Goal: Obtain resource: Download file/media

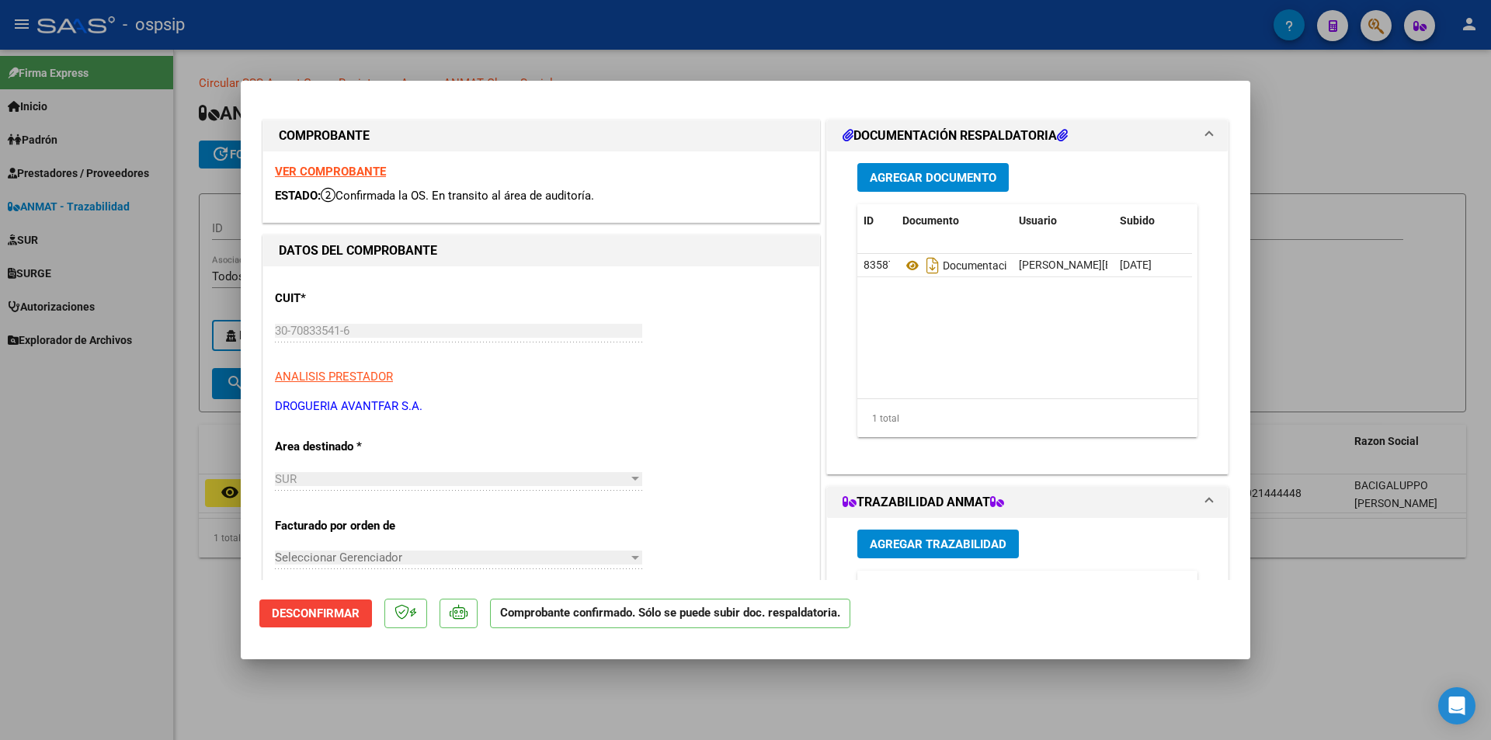
scroll to position [78, 0]
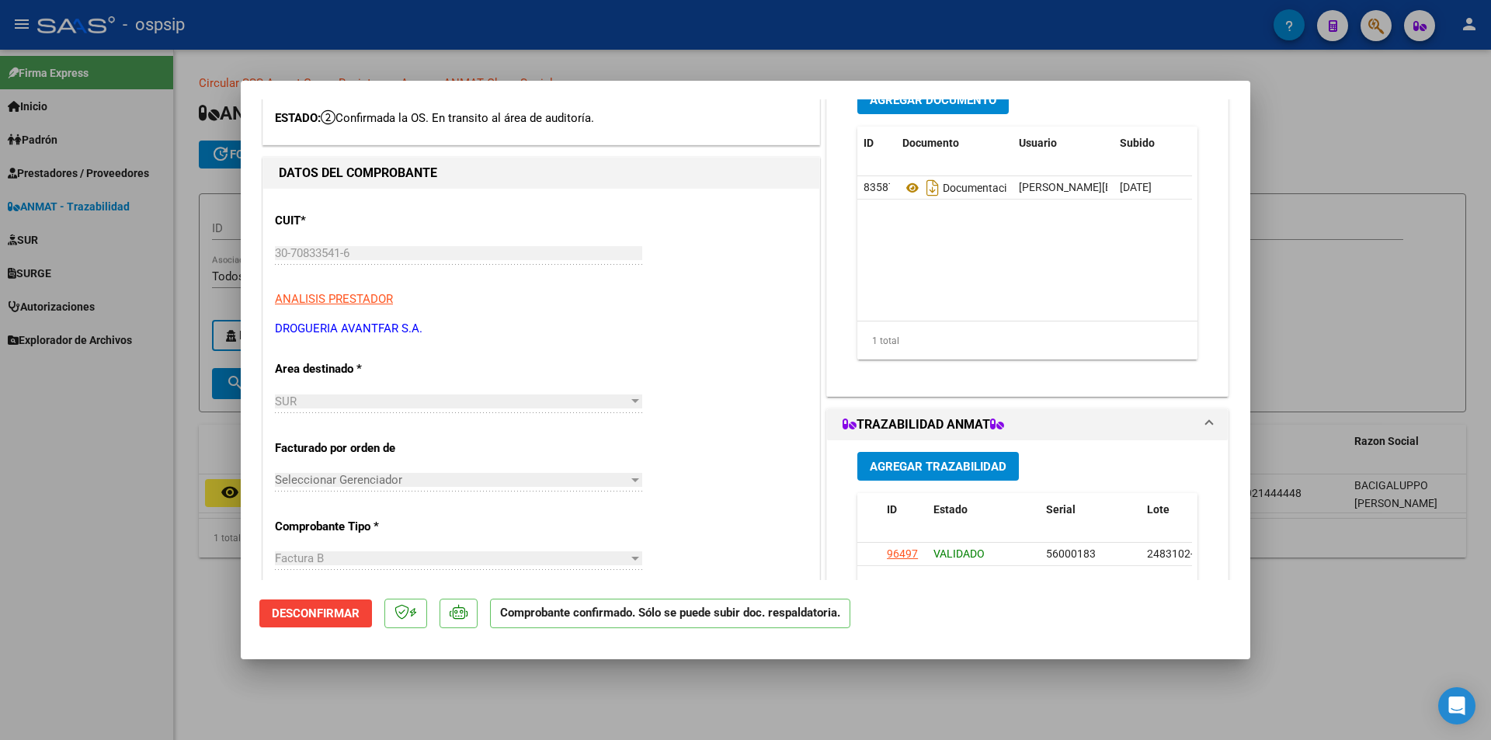
click at [280, 682] on div at bounding box center [745, 370] width 1491 height 740
type input "$ 0,00"
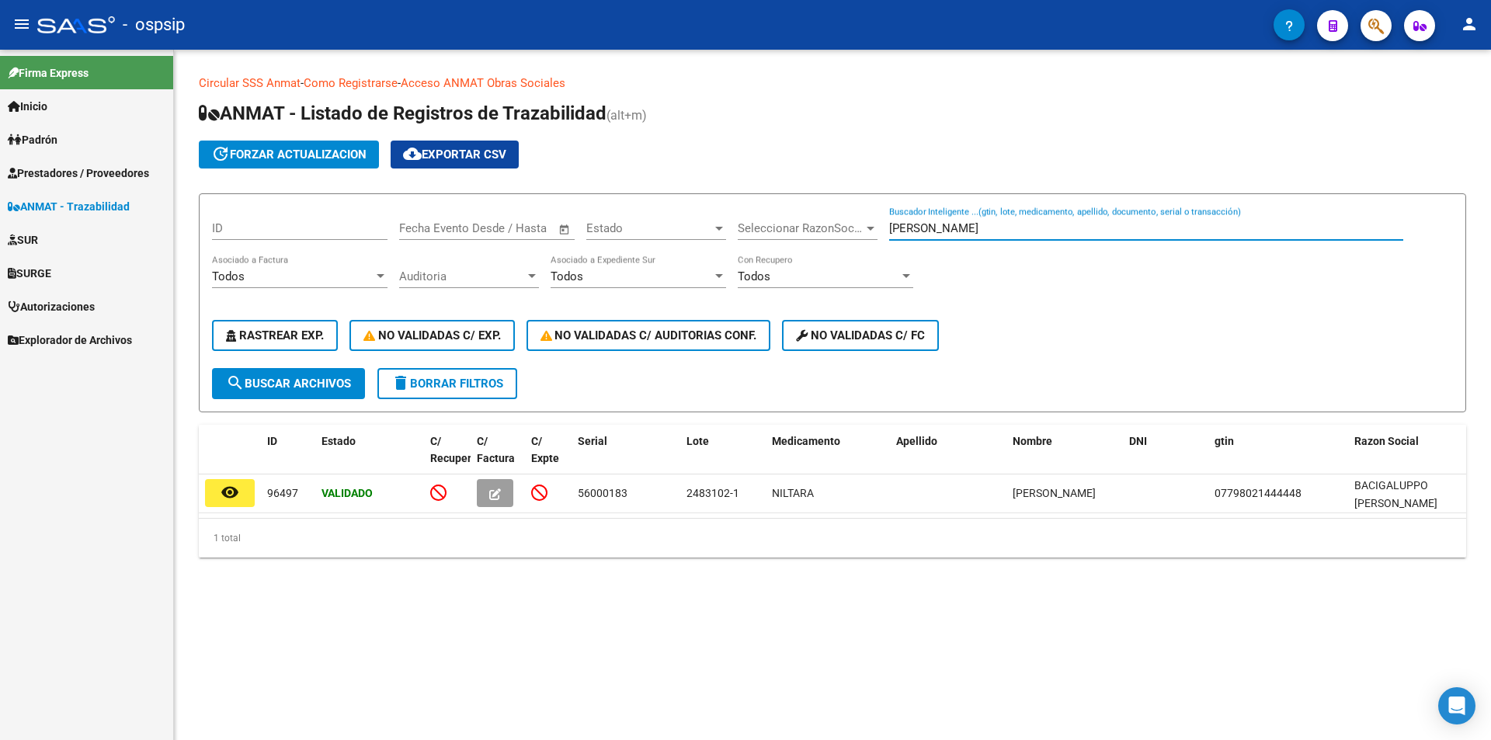
drag, startPoint x: 969, startPoint y: 232, endPoint x: 879, endPoint y: 228, distance: 90.1
click at [879, 228] on div "ID Fecha inicio – Fecha fin Fecha Evento Desde / Hasta Estado Estado Selecciona…" at bounding box center [832, 287] width 1241 height 161
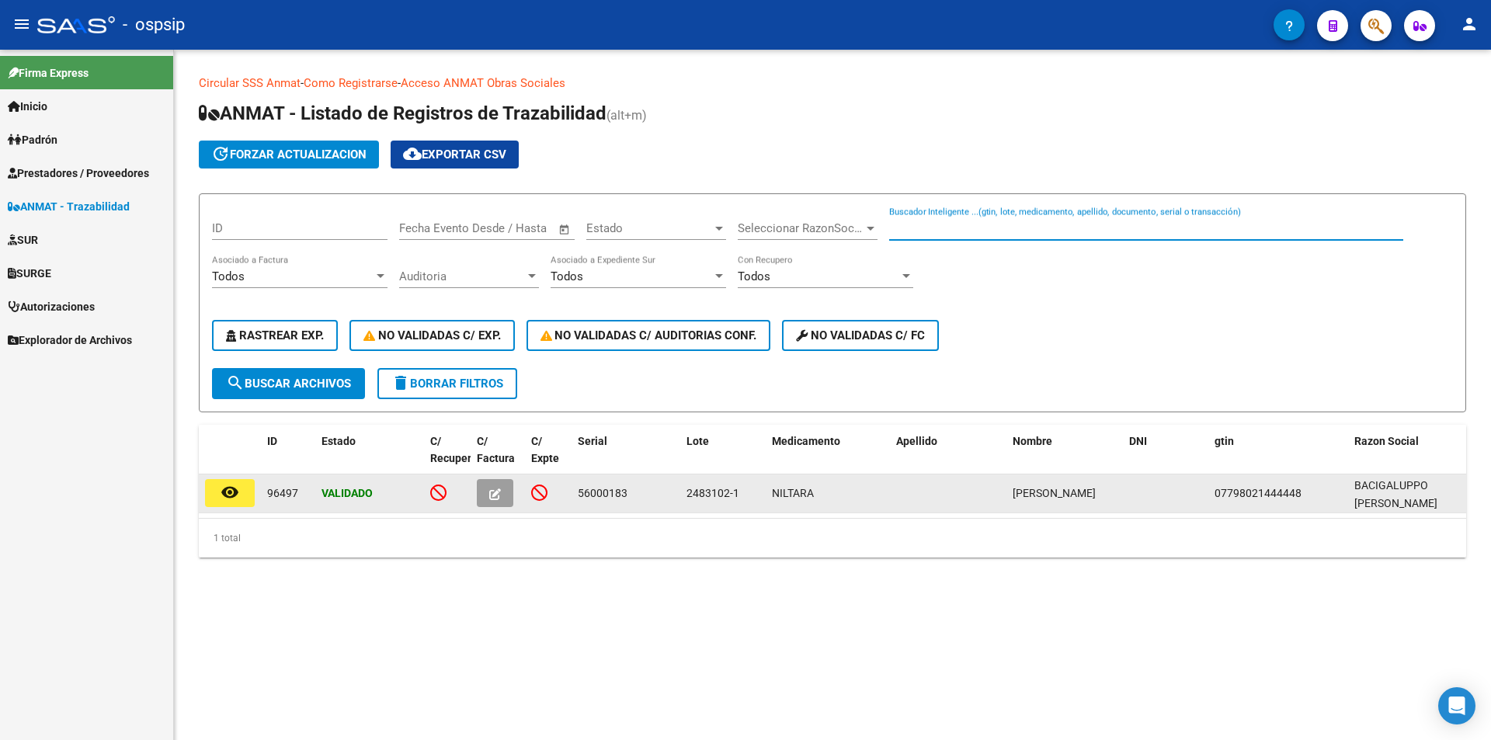
click at [491, 497] on icon "button" at bounding box center [495, 494] width 12 height 12
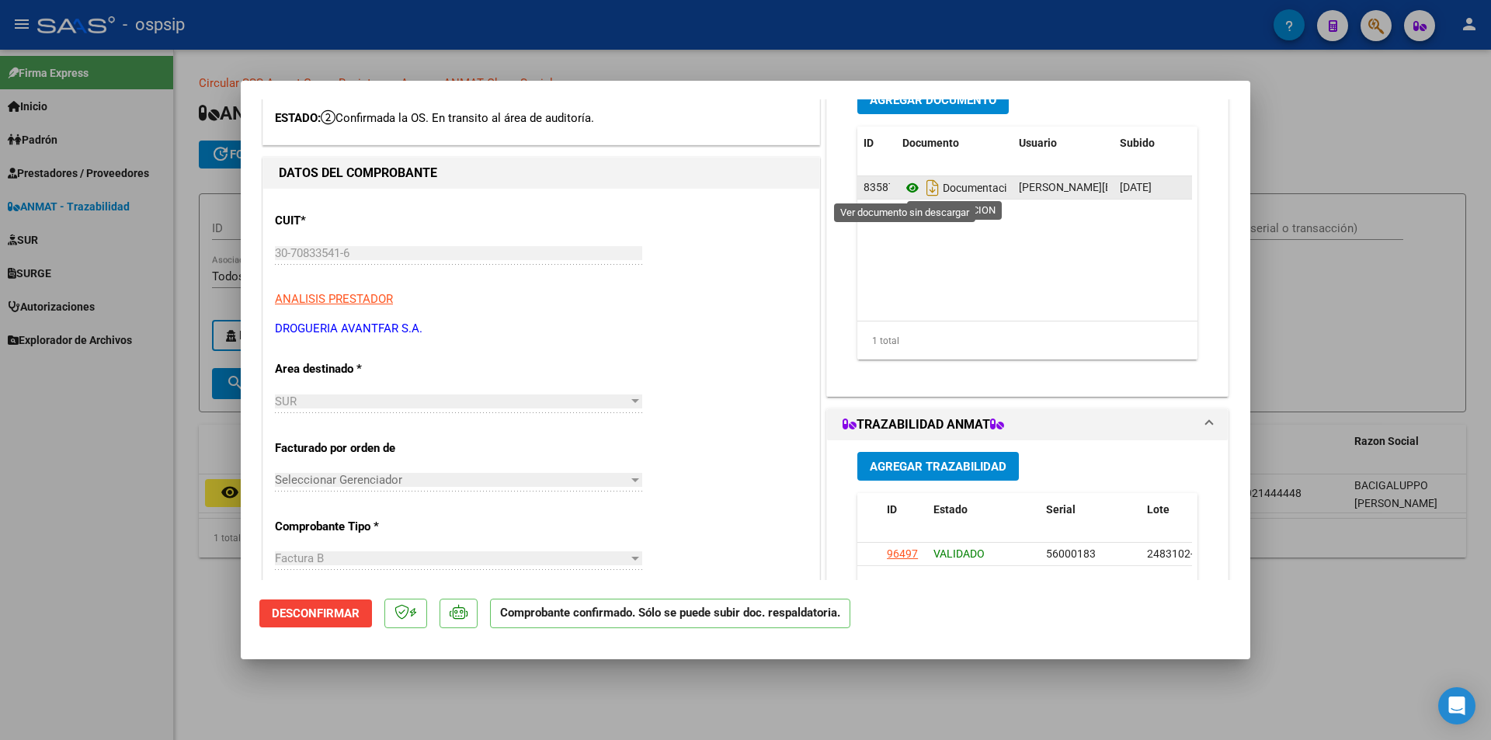
click at [905, 186] on icon at bounding box center [912, 188] width 20 height 19
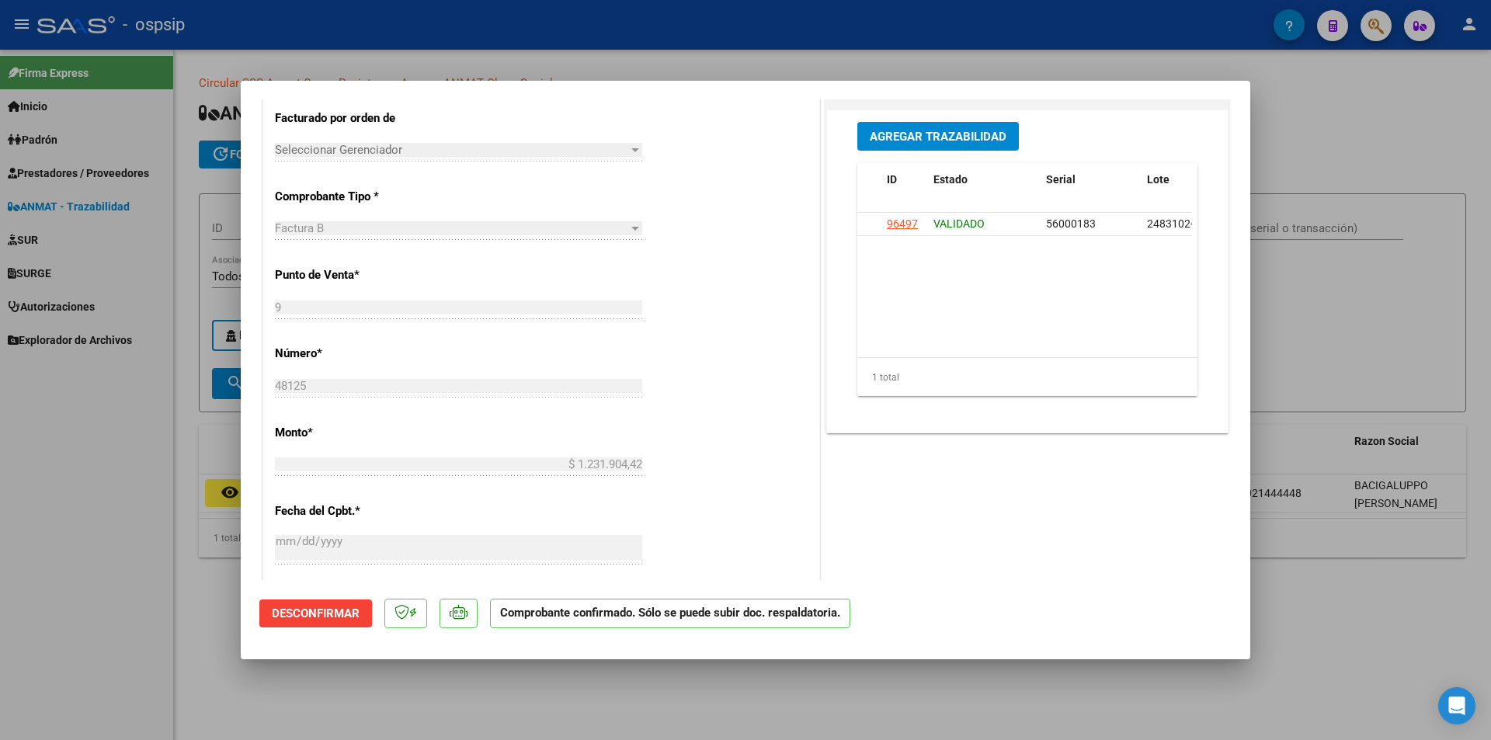
scroll to position [466, 0]
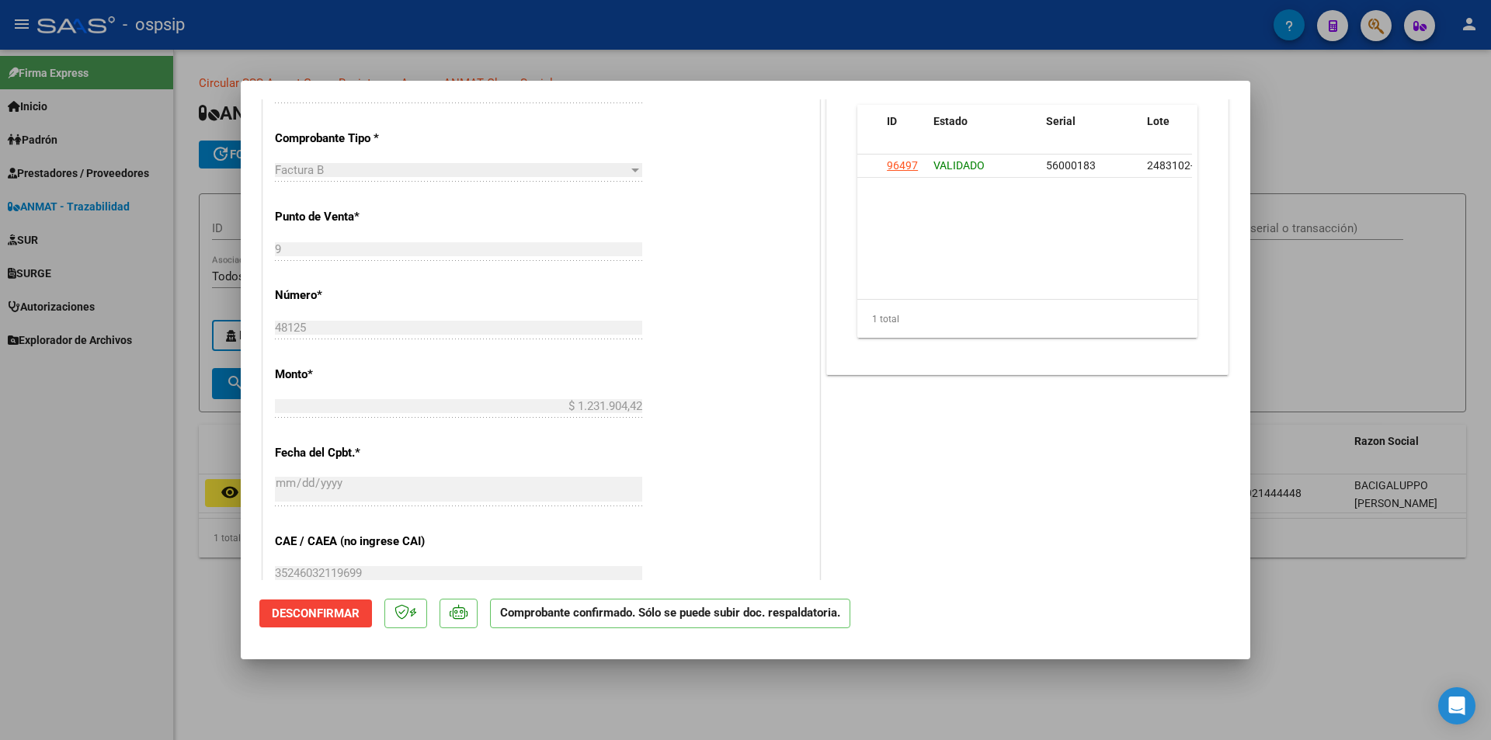
click at [159, 325] on div at bounding box center [745, 370] width 1491 height 740
type input "$ 0,00"
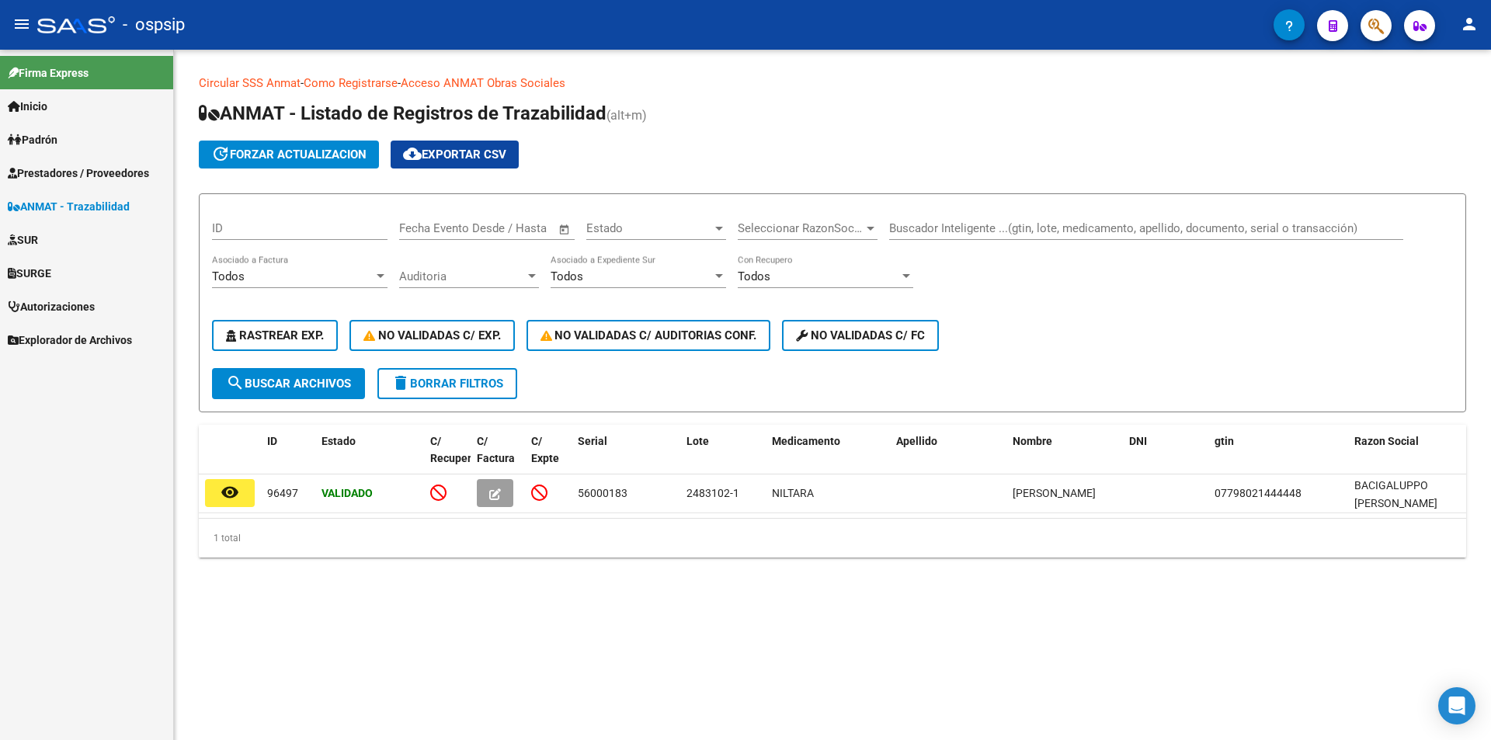
click at [989, 230] on input "Buscador Inteligente ...(gtin, lote, medicamento, apellido, documento, serial o…" at bounding box center [1146, 228] width 514 height 14
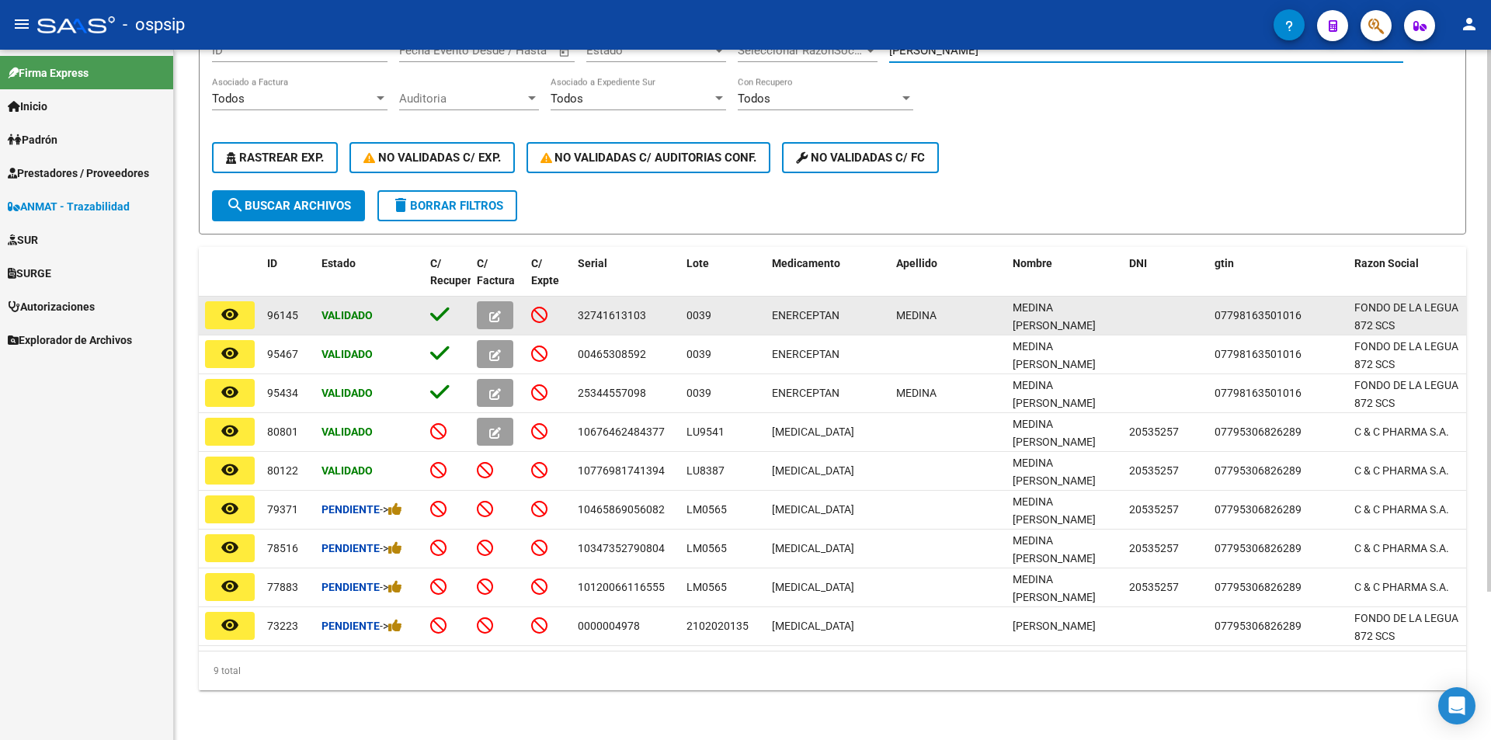
type input "[PERSON_NAME]"
click at [499, 308] on span "button" at bounding box center [495, 315] width 12 height 14
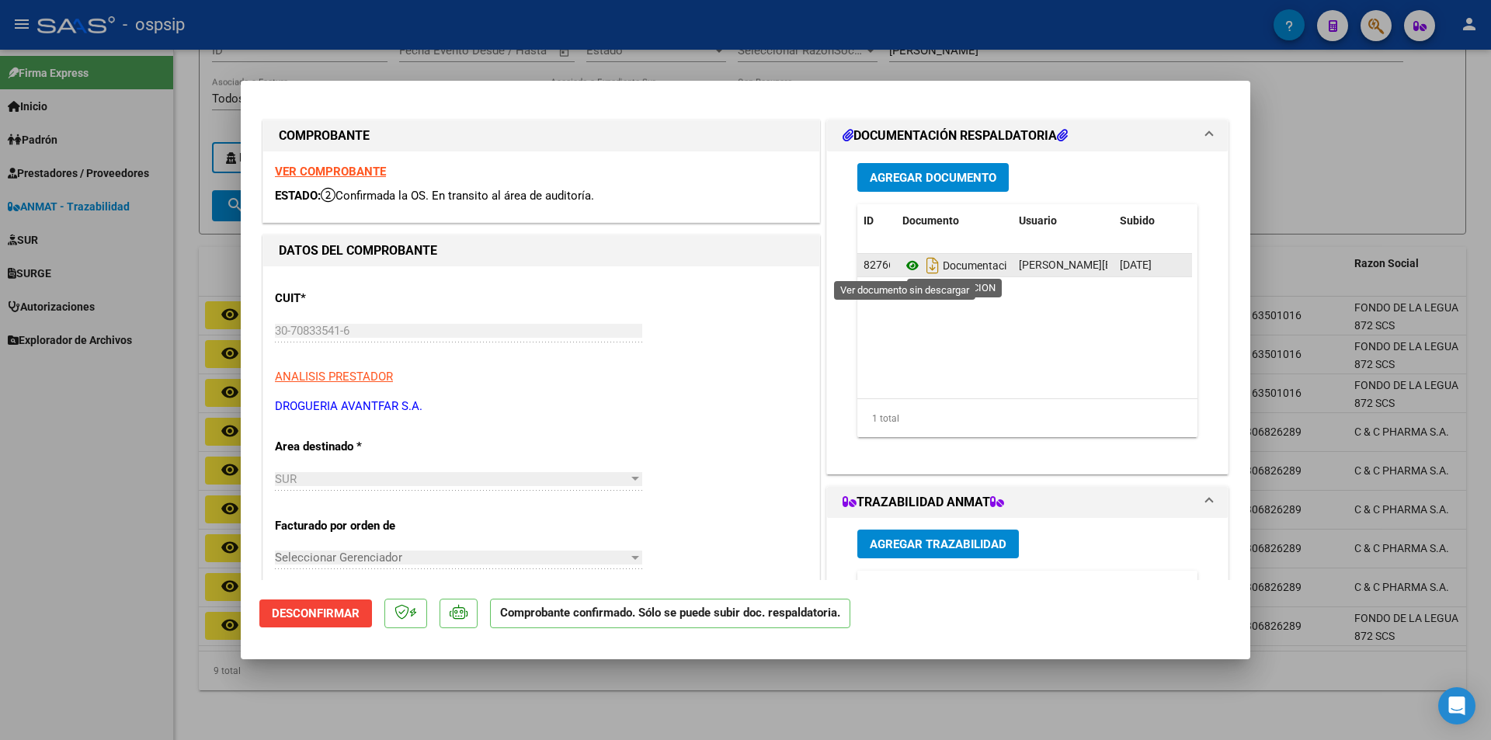
click at [908, 268] on icon at bounding box center [912, 265] width 20 height 19
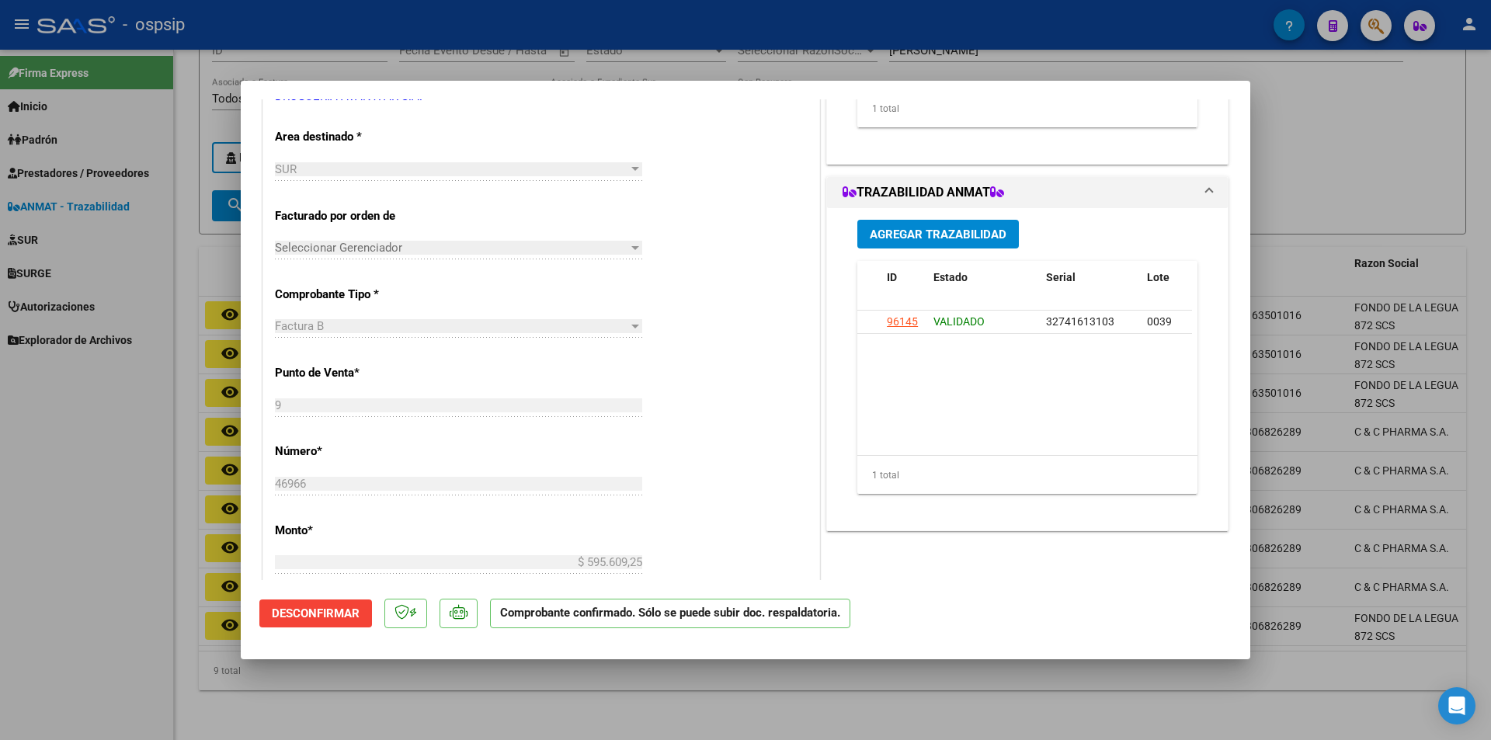
scroll to position [311, 0]
click at [241, 34] on div at bounding box center [745, 370] width 1491 height 740
type input "$ 0,00"
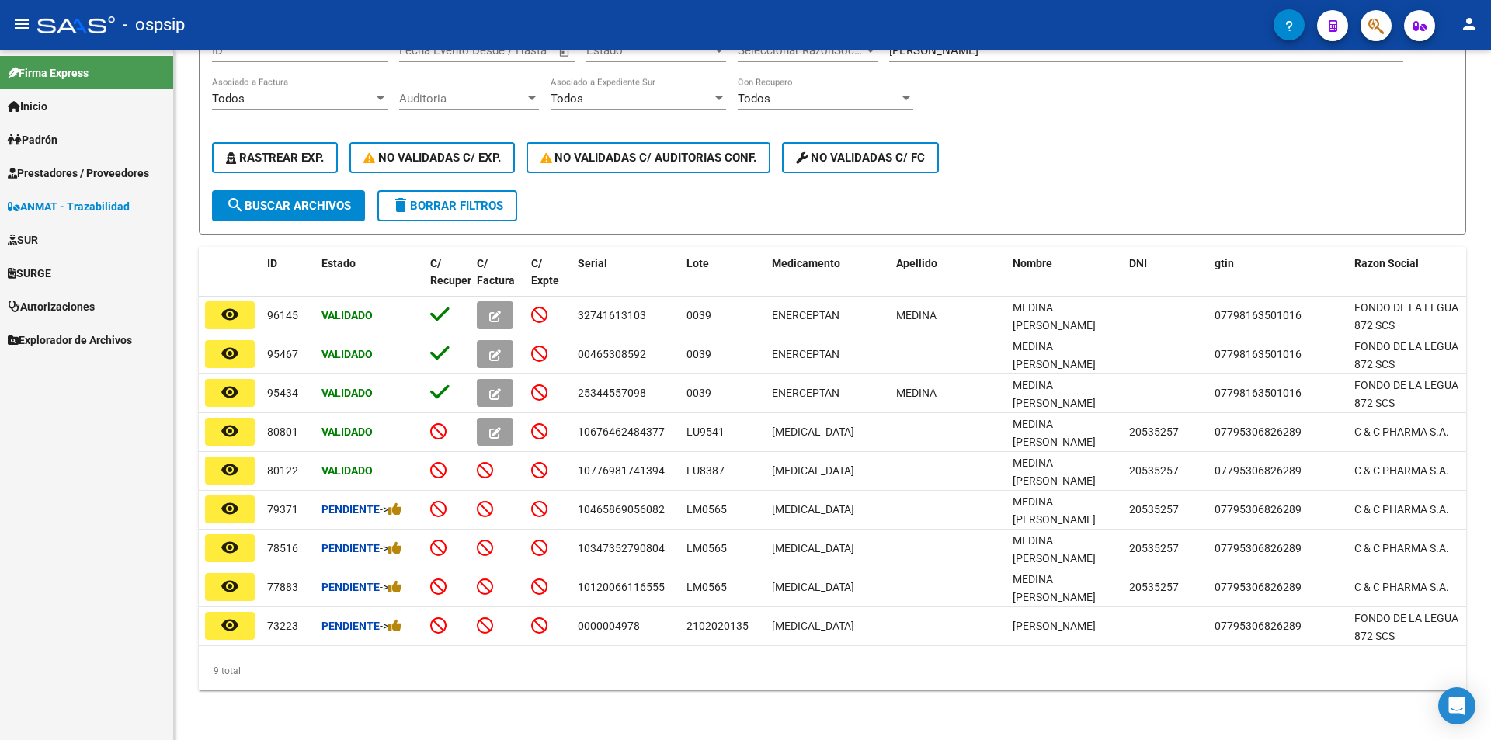
click at [78, 175] on span "Prestadores / Proveedores" at bounding box center [78, 173] width 141 height 17
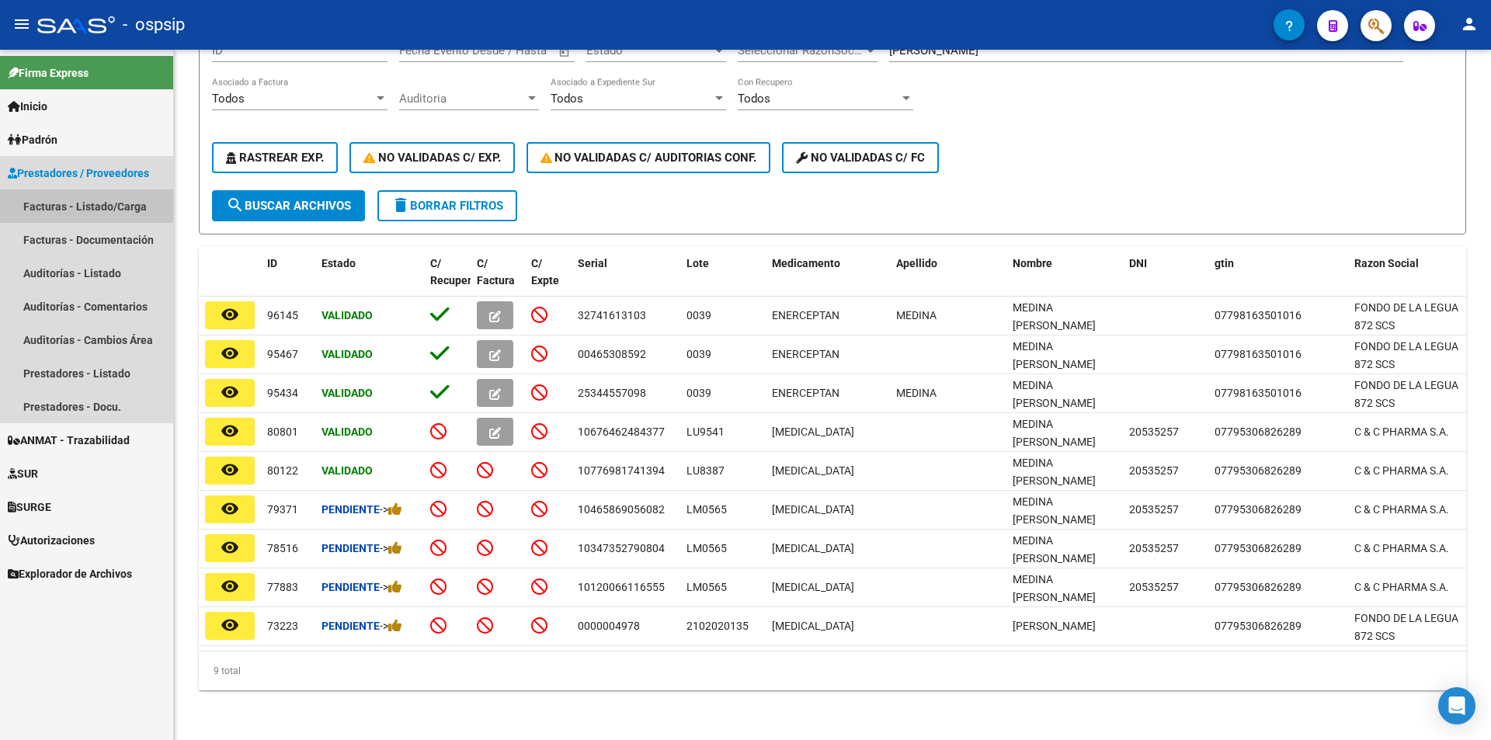
click at [82, 201] on link "Facturas - Listado/Carga" at bounding box center [86, 205] width 173 height 33
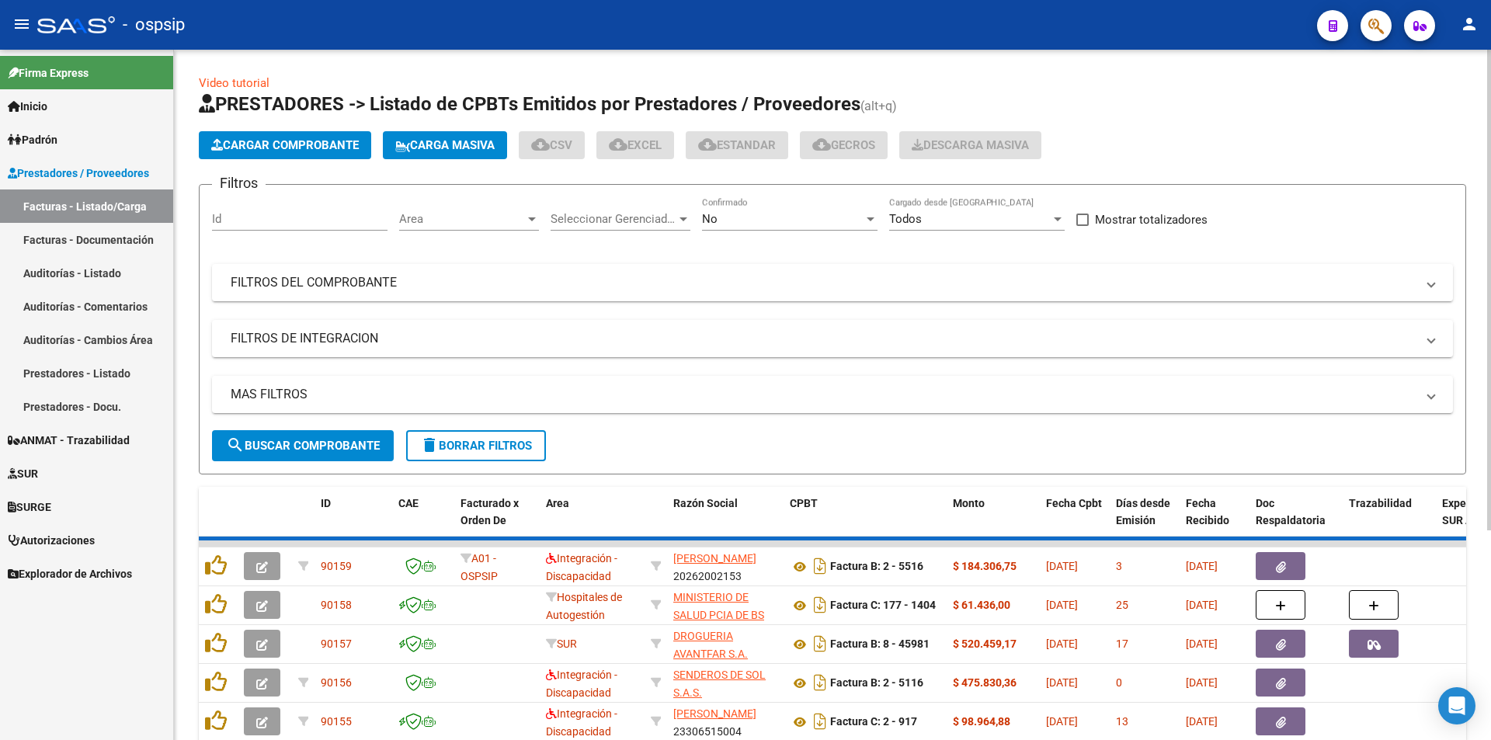
click at [733, 219] on div "No" at bounding box center [782, 219] width 161 height 14
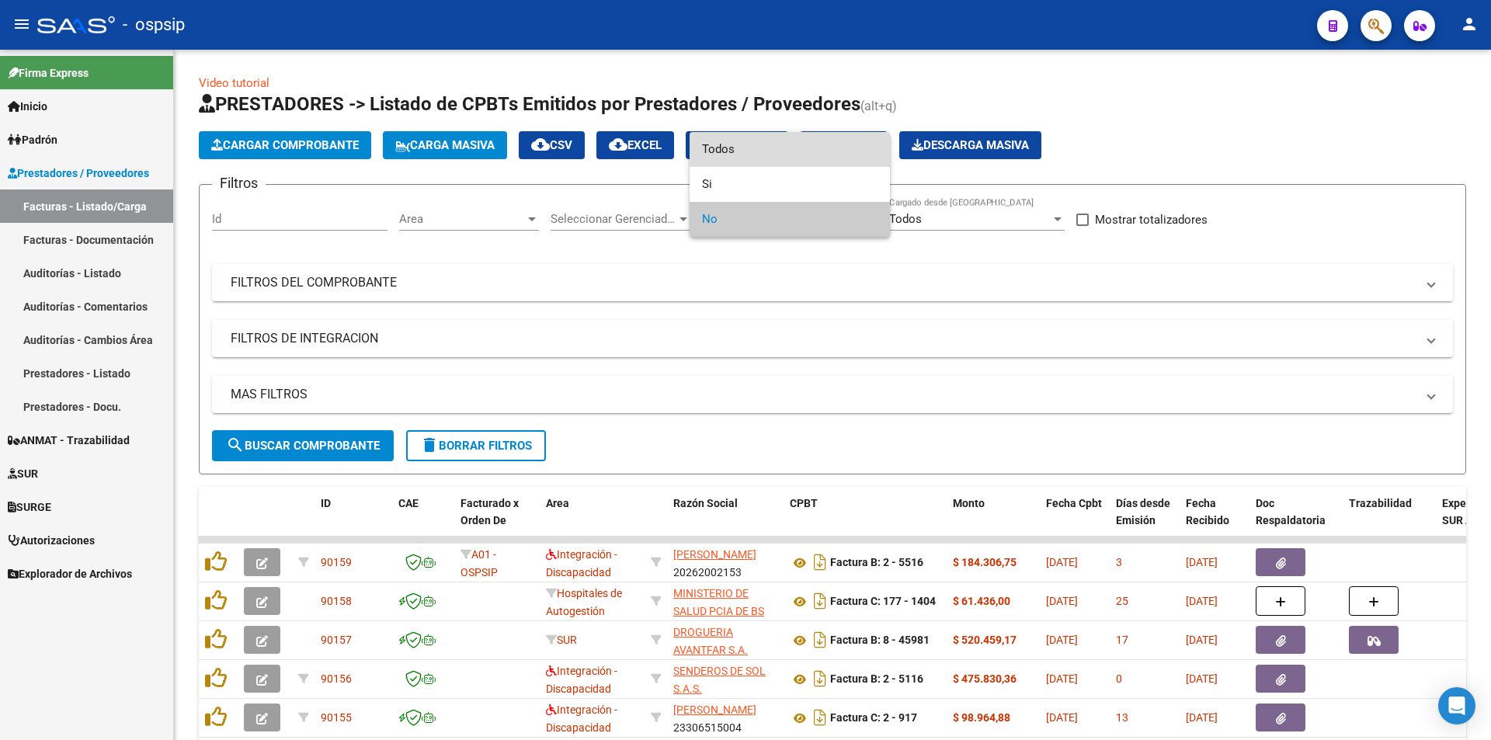
click at [721, 144] on span "Todos" at bounding box center [789, 149] width 175 height 35
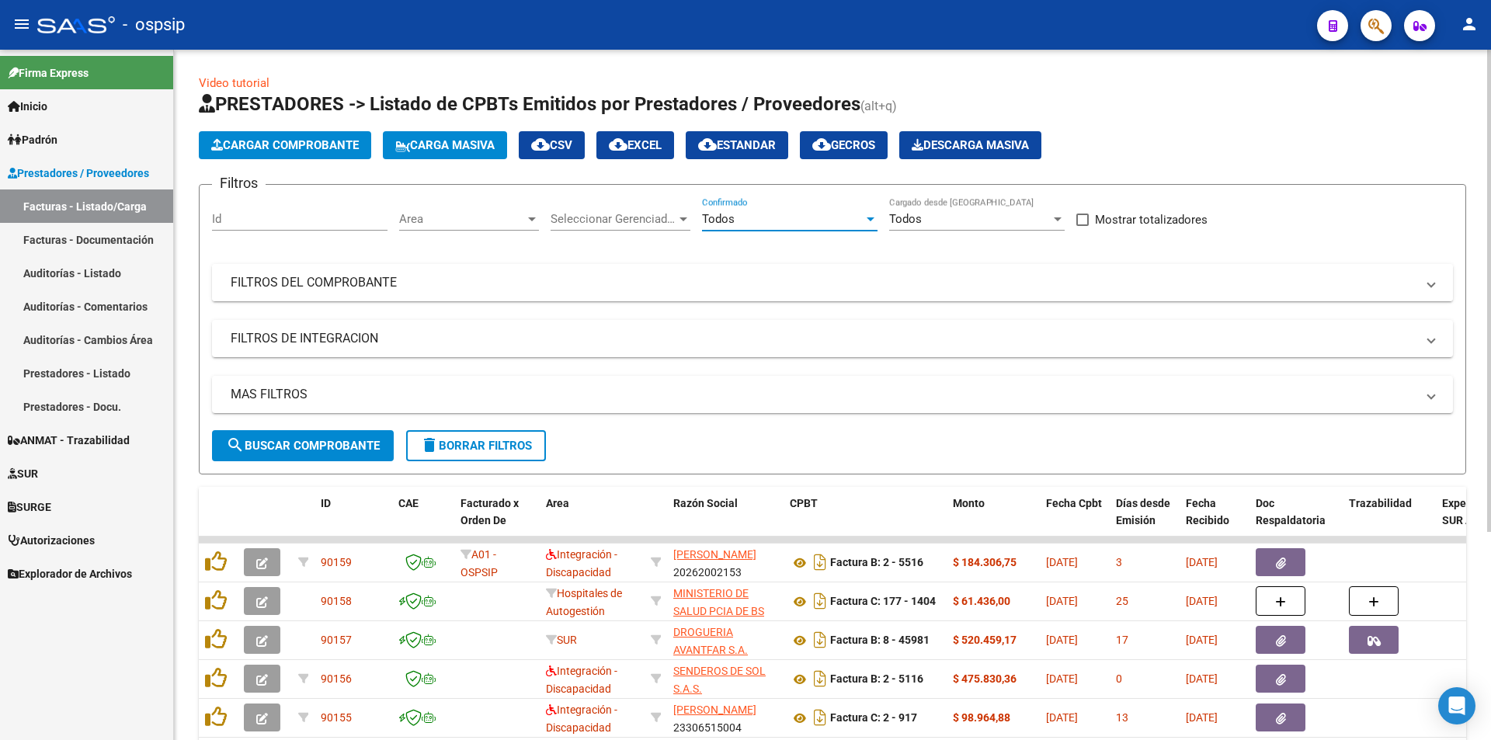
click at [429, 286] on mat-panel-title "FILTROS DEL COMPROBANTE" at bounding box center [823, 282] width 1185 height 17
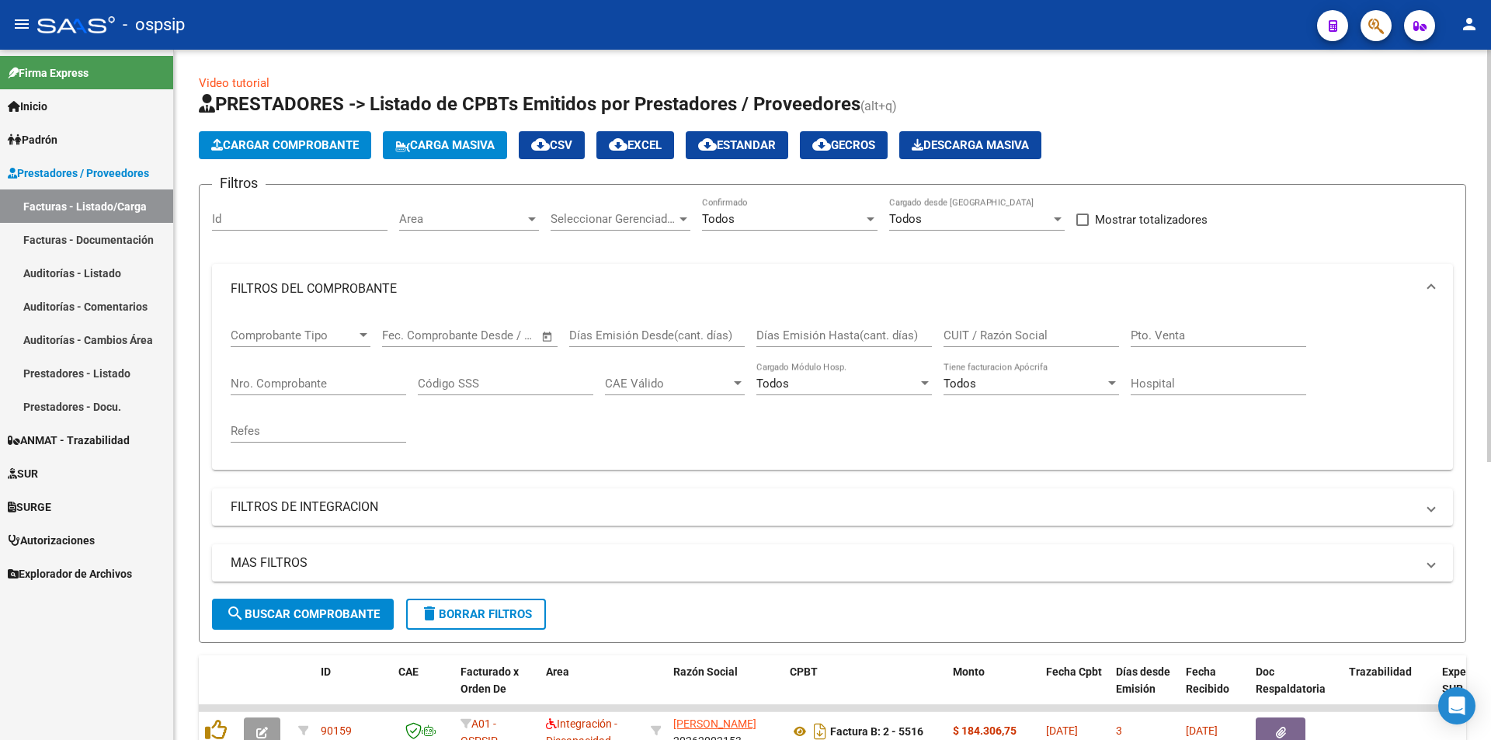
click at [363, 386] on input "Nro. Comprobante" at bounding box center [318, 384] width 175 height 14
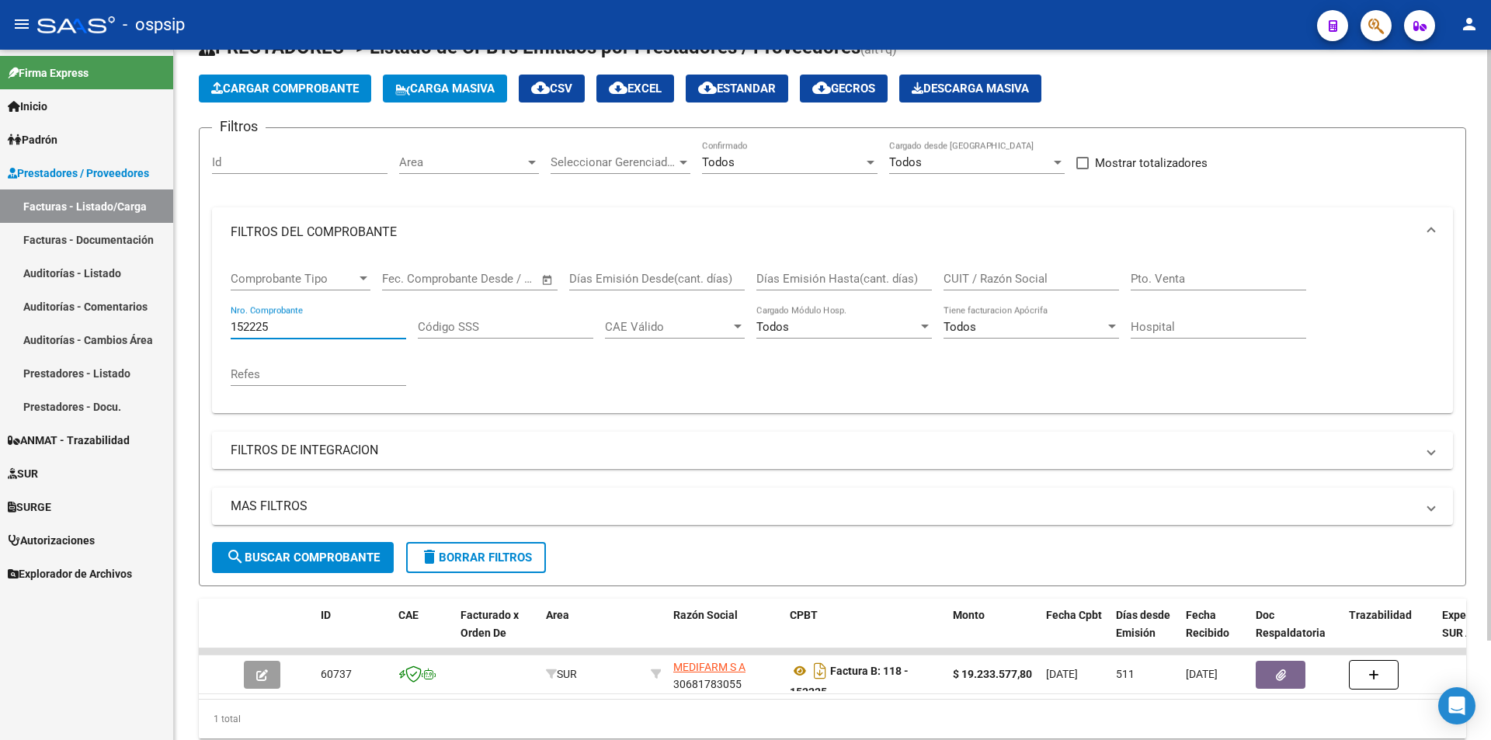
scroll to position [116, 0]
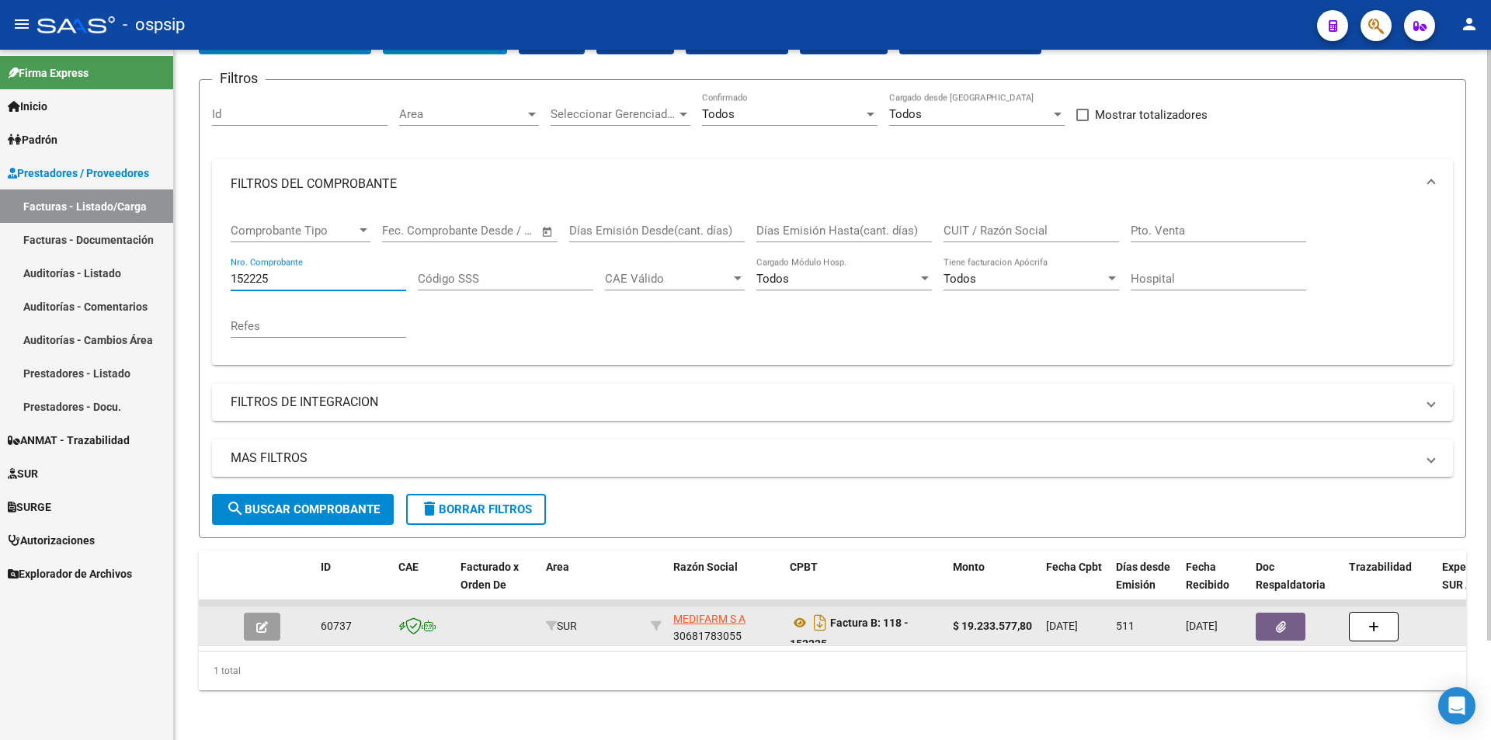
type input "152225"
click at [264, 613] on button "button" at bounding box center [262, 627] width 36 height 28
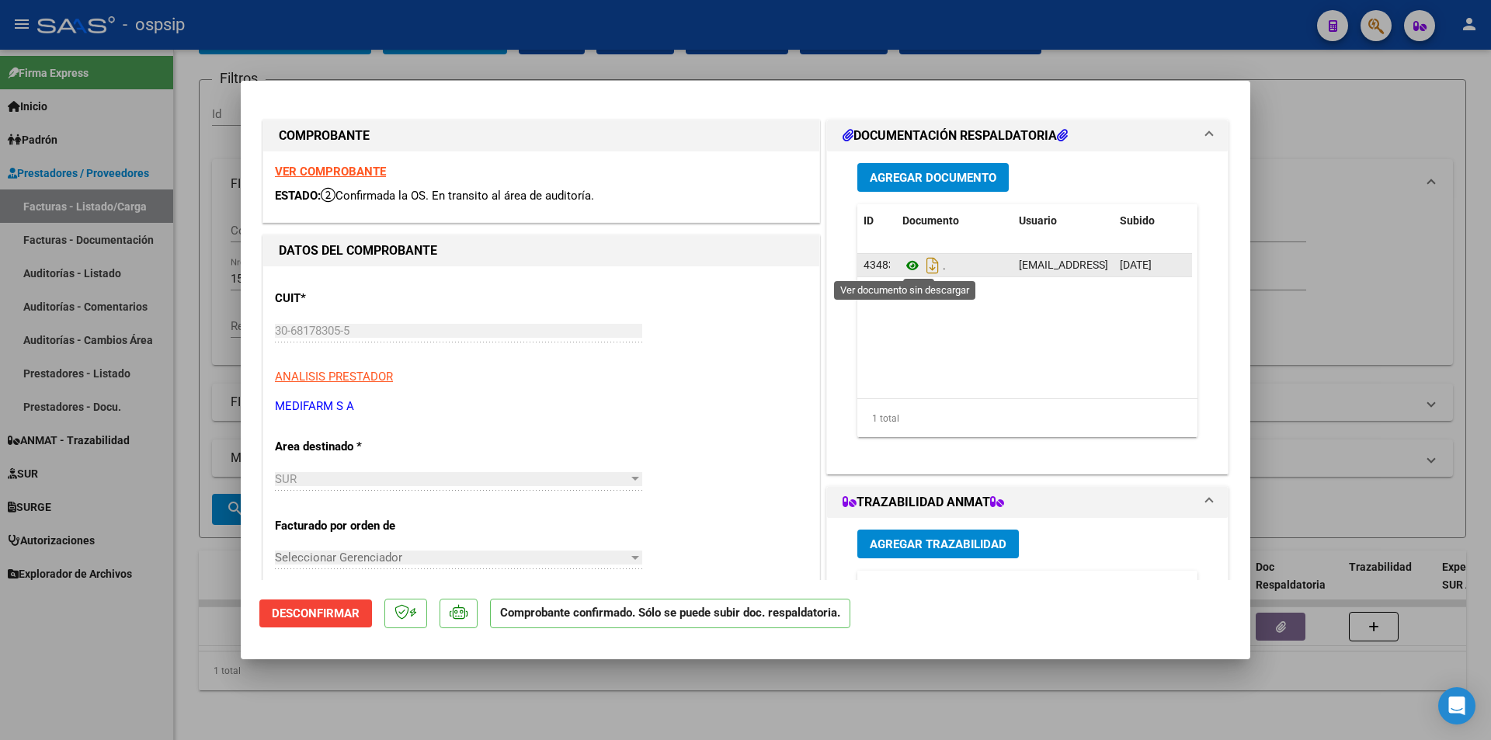
click at [904, 262] on icon at bounding box center [912, 265] width 20 height 19
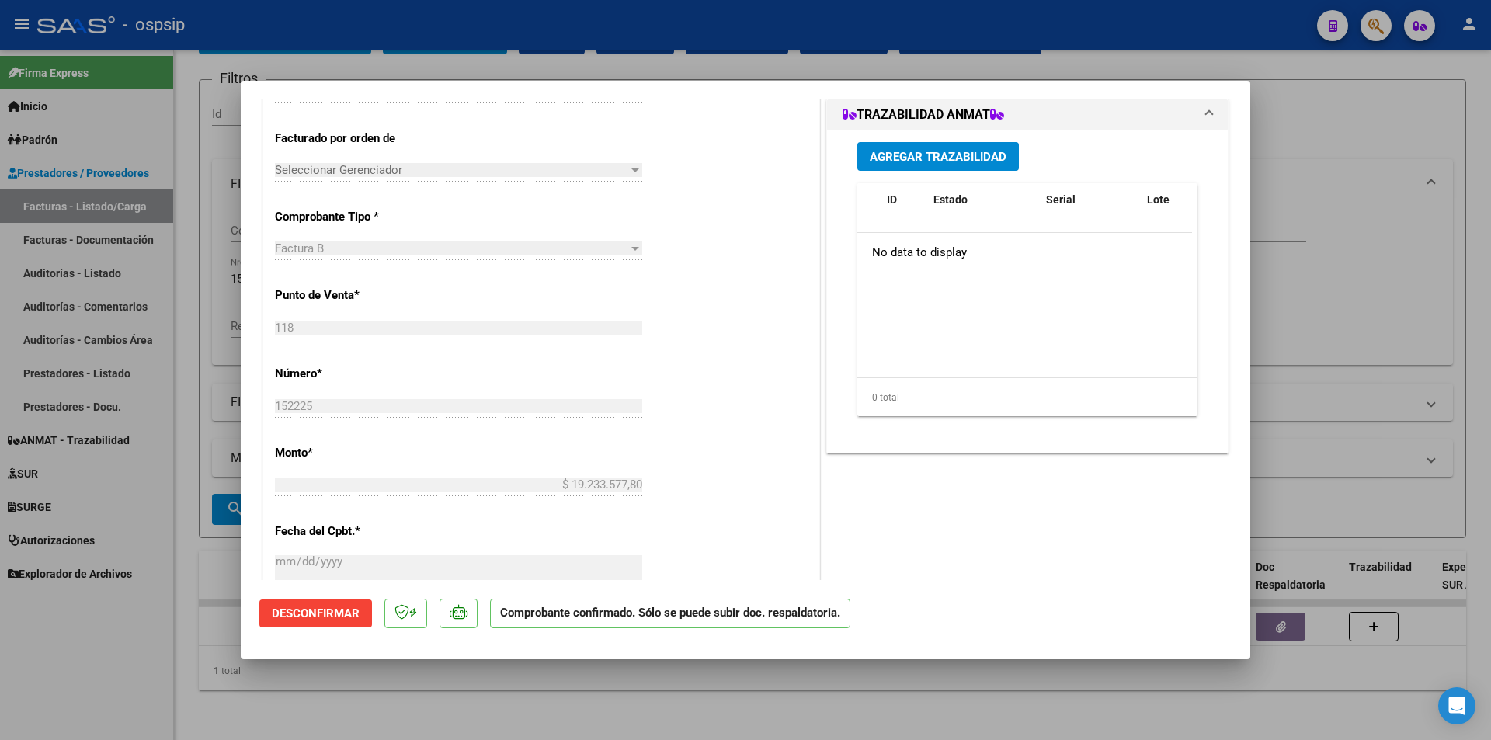
scroll to position [388, 0]
click at [653, 714] on div at bounding box center [745, 370] width 1491 height 740
type input "$ 0,00"
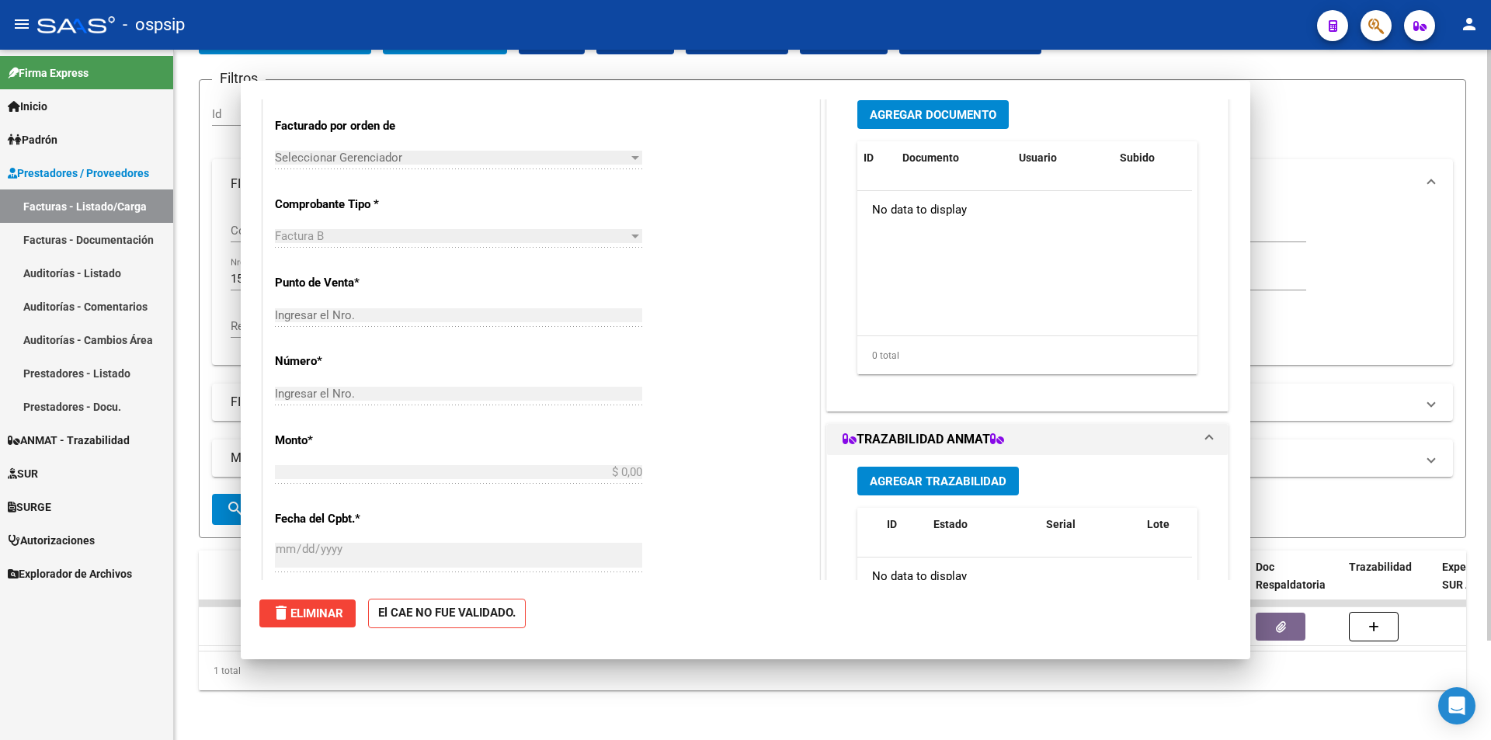
scroll to position [0, 0]
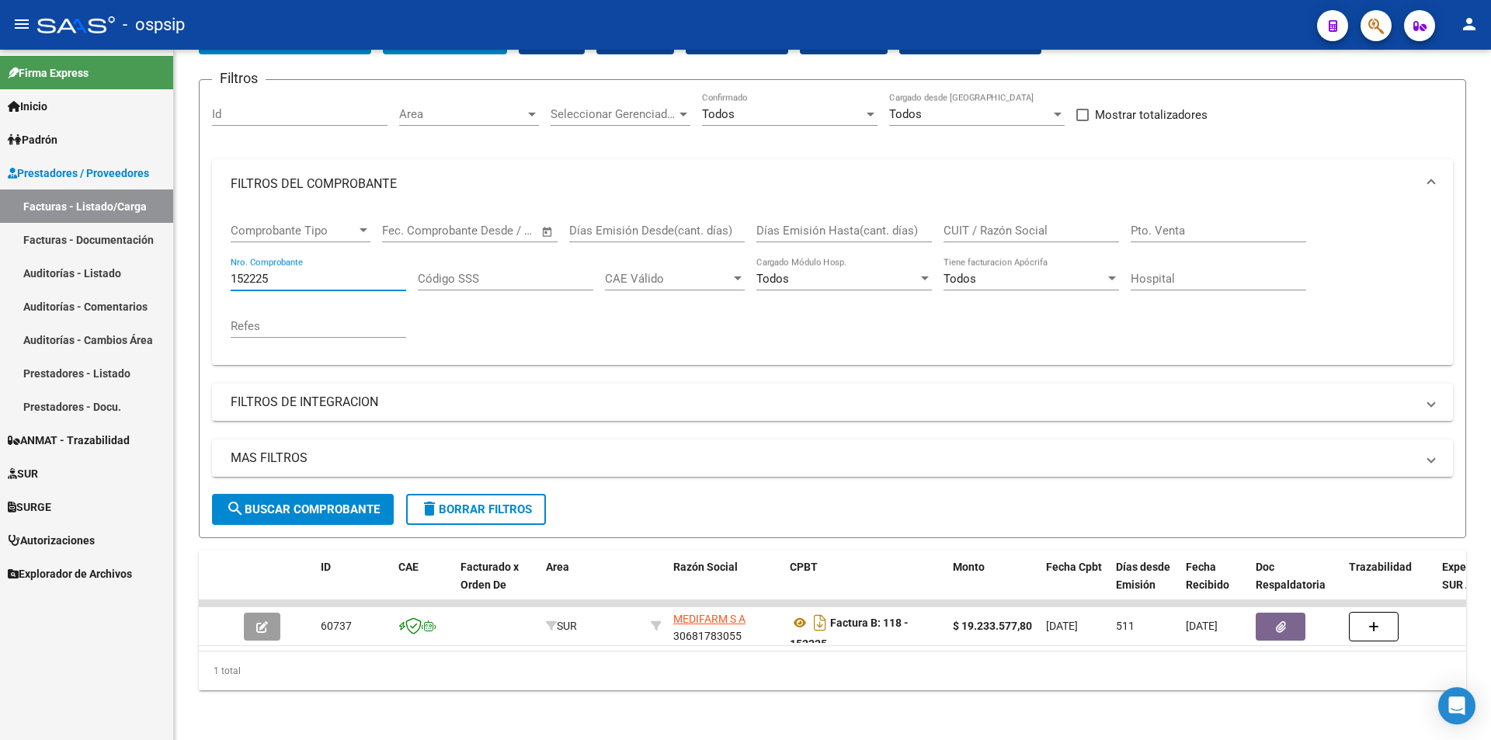
drag, startPoint x: 332, startPoint y: 267, endPoint x: 105, endPoint y: 251, distance: 228.0
click at [105, 251] on mat-sidenav-container "Firma Express Inicio Calendario SSS Instructivos Contacto OS Padrón Afiliados E…" at bounding box center [745, 395] width 1491 height 690
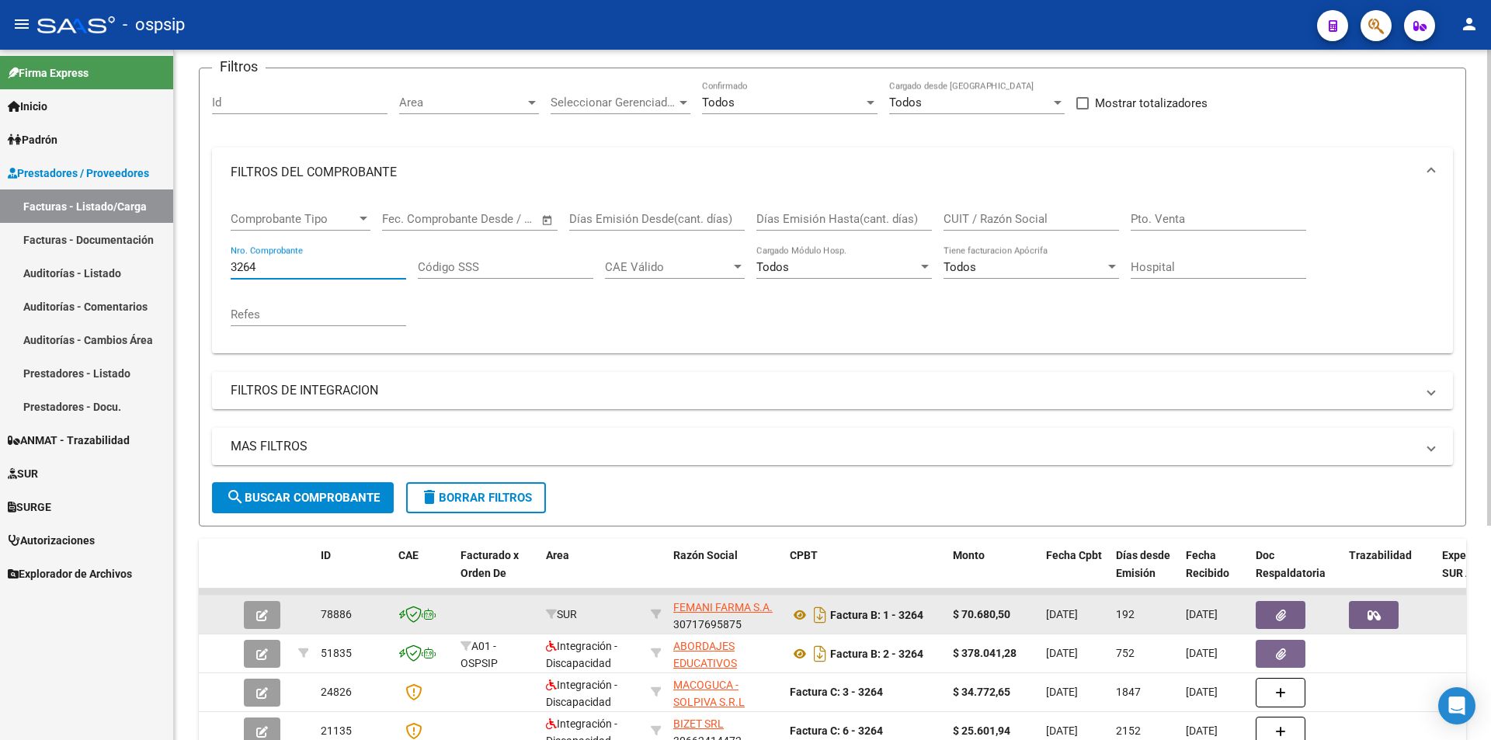
type input "3264"
click at [265, 606] on button "button" at bounding box center [262, 615] width 36 height 28
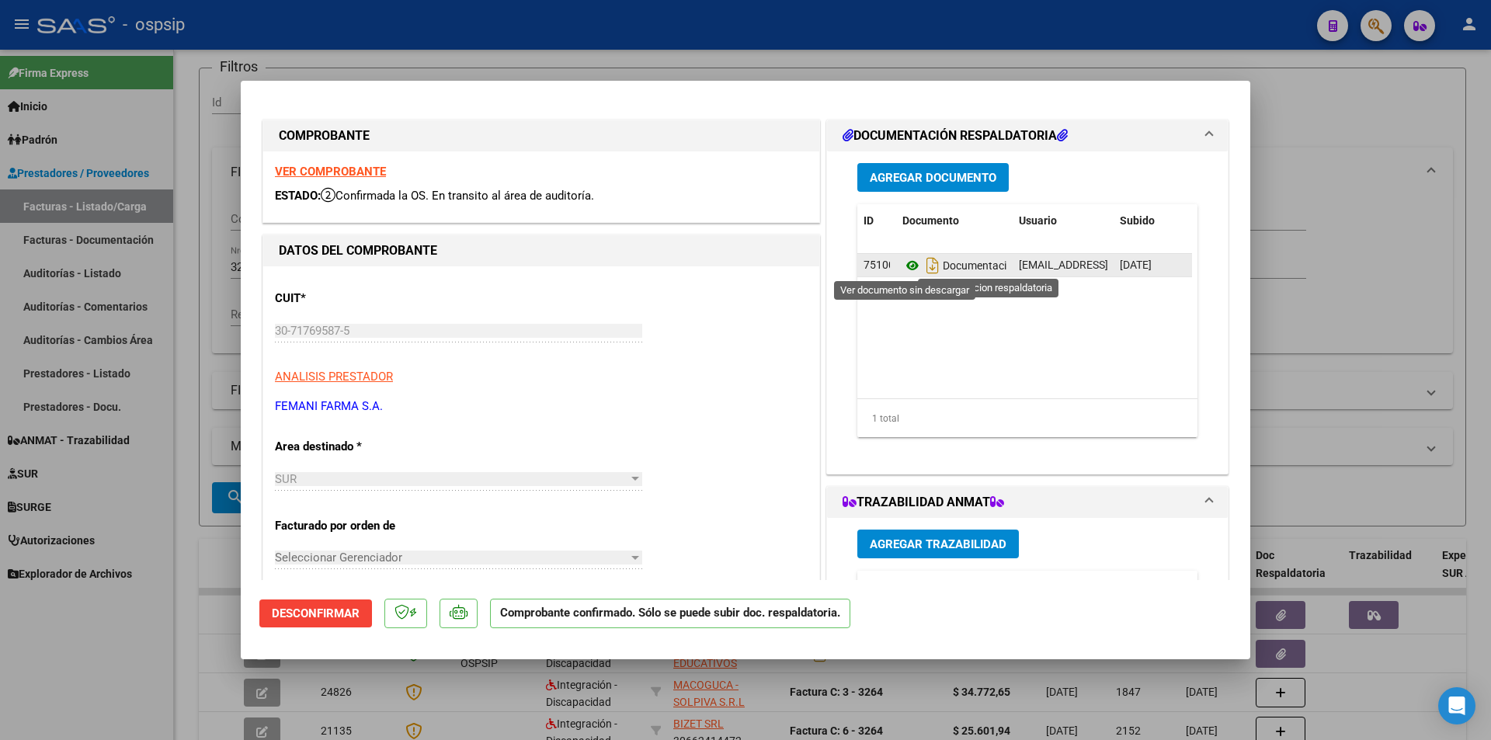
click at [907, 264] on icon at bounding box center [912, 265] width 20 height 19
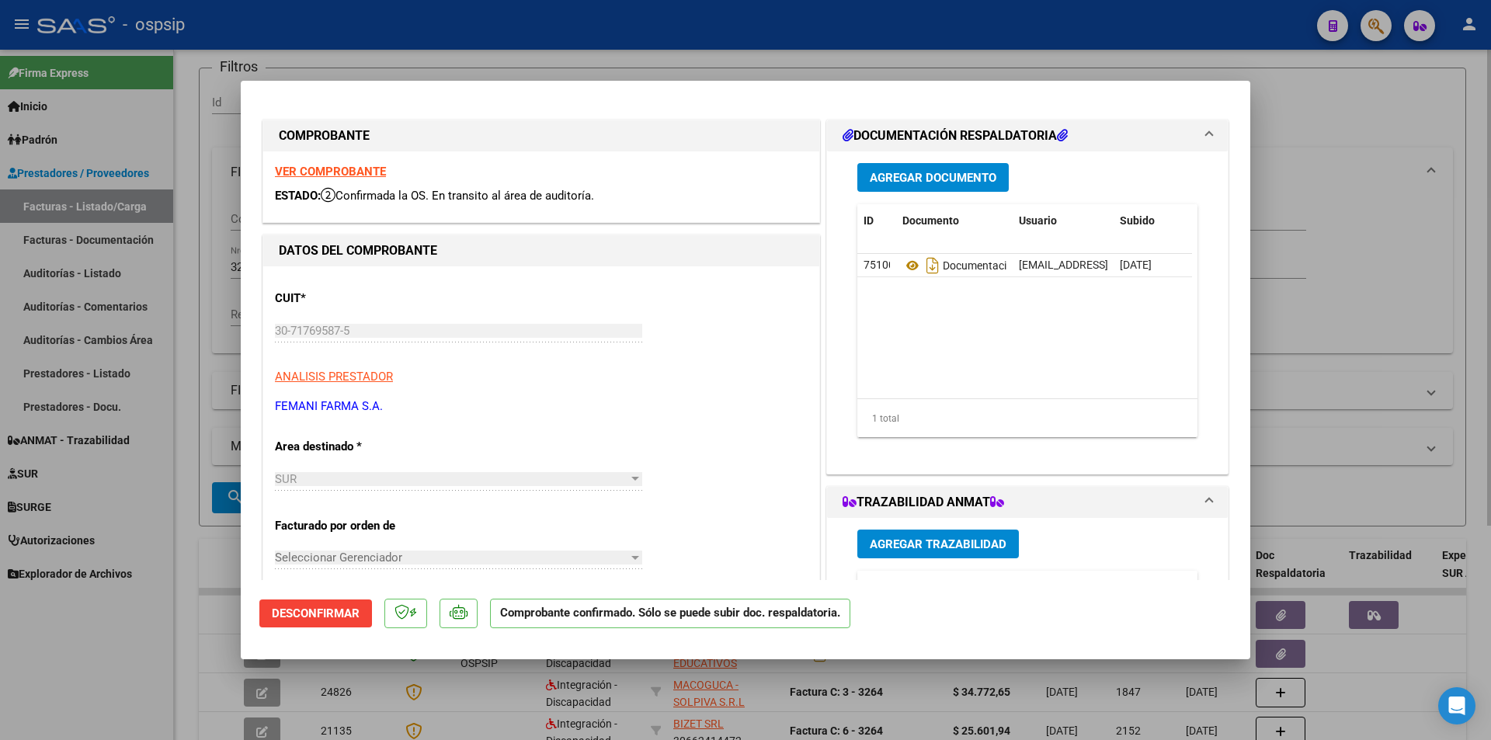
drag, startPoint x: 1338, startPoint y: 102, endPoint x: 1271, endPoint y: 100, distance: 67.6
click at [1338, 102] on div at bounding box center [745, 370] width 1491 height 740
type input "$ 0,00"
